Goal: Information Seeking & Learning: Find specific page/section

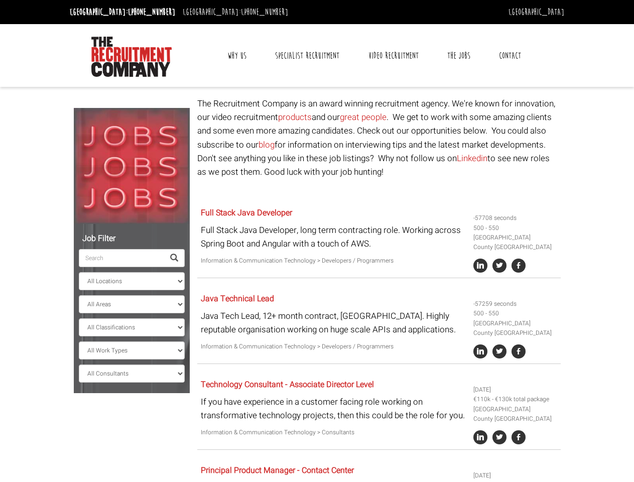
select select "[GEOGRAPHIC_DATA]"
click at [238, 56] on link "Why Us" at bounding box center [237, 55] width 34 height 25
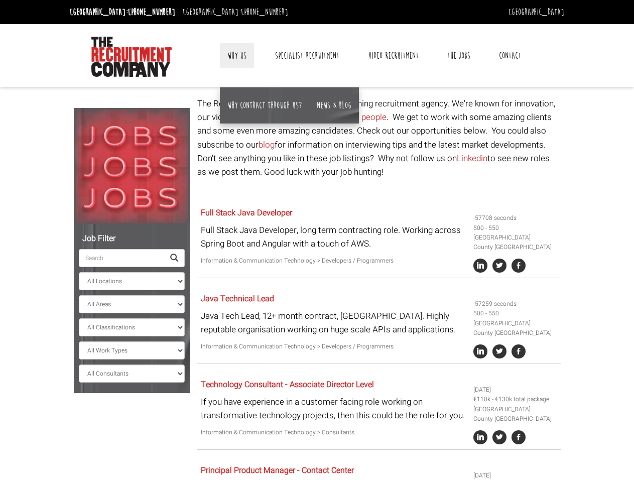
click at [510, 56] on link "Contact" at bounding box center [510, 55] width 37 height 25
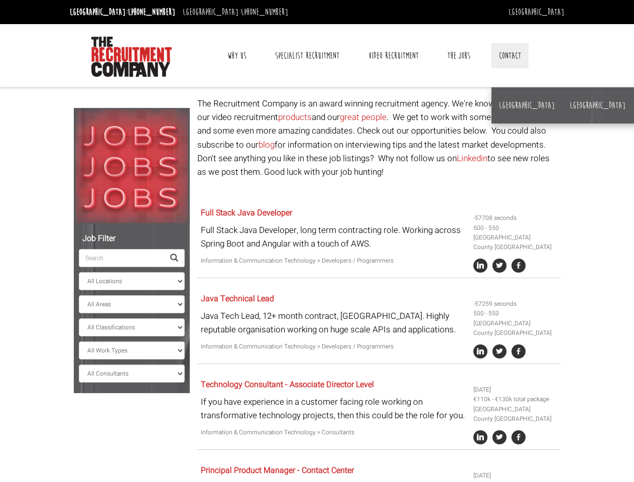
click at [317, 289] on div "Java Technical Lead Java Tech Lead, 12+ month contract, [GEOGRAPHIC_DATA]. High…" at bounding box center [333, 323] width 273 height 68
